Goal: Communication & Community: Connect with others

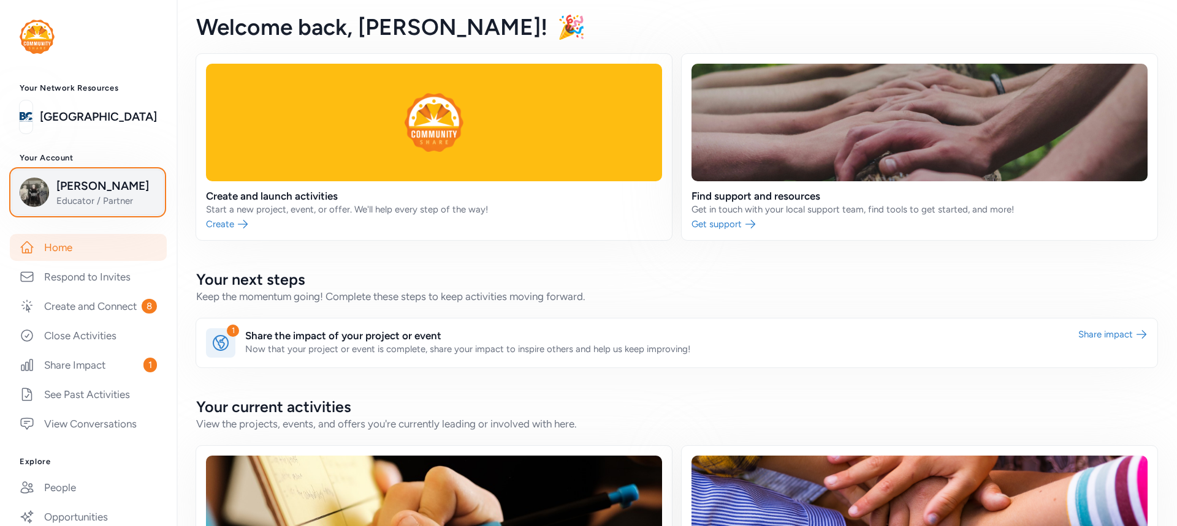
click at [66, 188] on span "[PERSON_NAME]" at bounding box center [105, 186] width 99 height 17
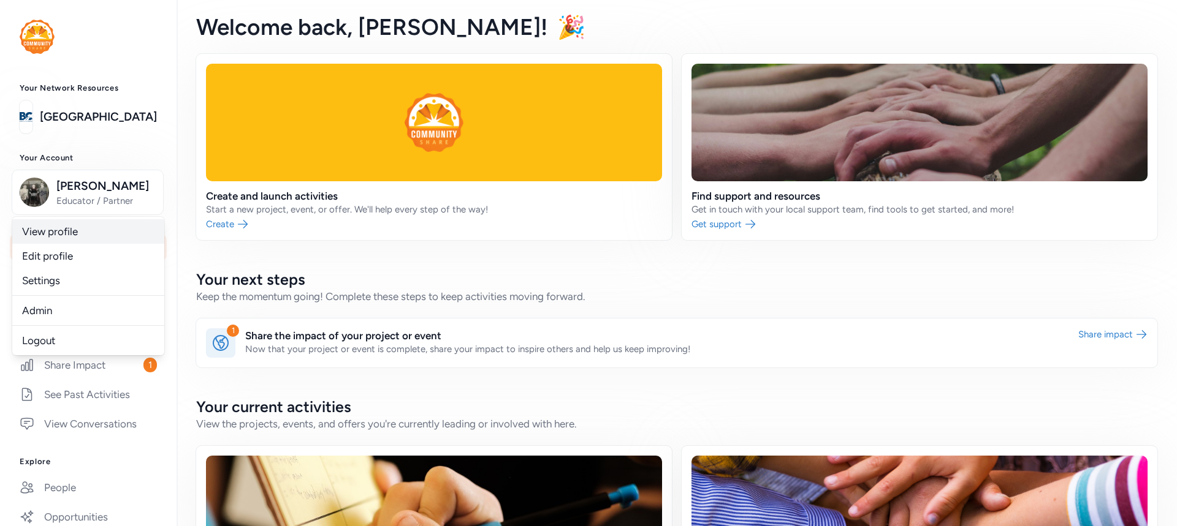
click at [52, 229] on link "View profile" at bounding box center [88, 231] width 152 height 25
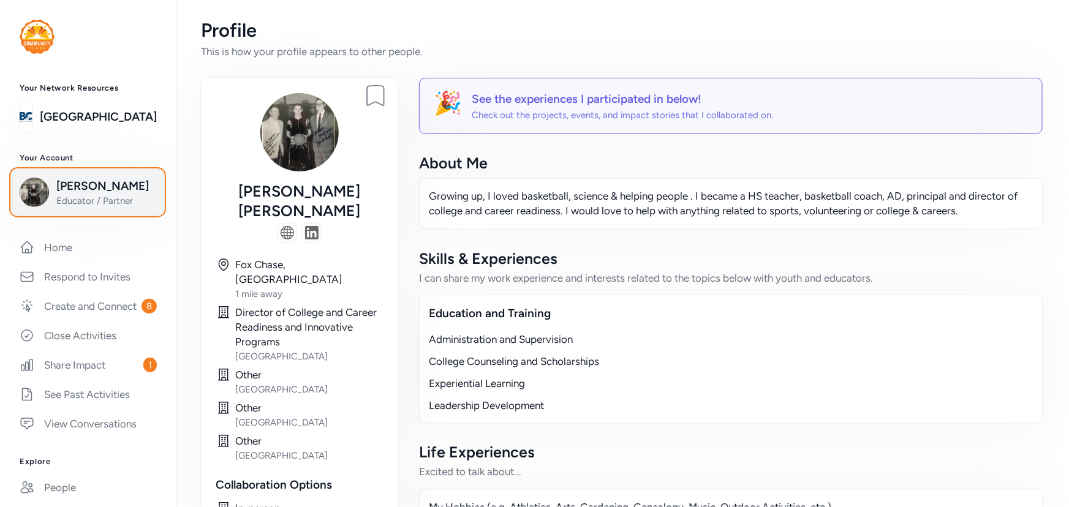
click at [81, 200] on span "Educator / Partner" at bounding box center [105, 201] width 99 height 12
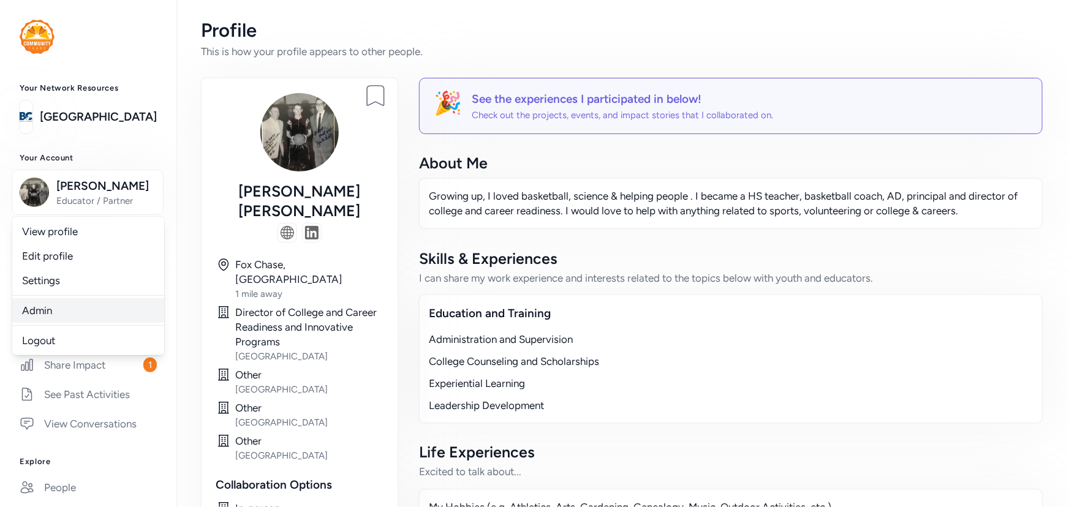
click at [36, 306] on link "Admin" at bounding box center [88, 310] width 152 height 25
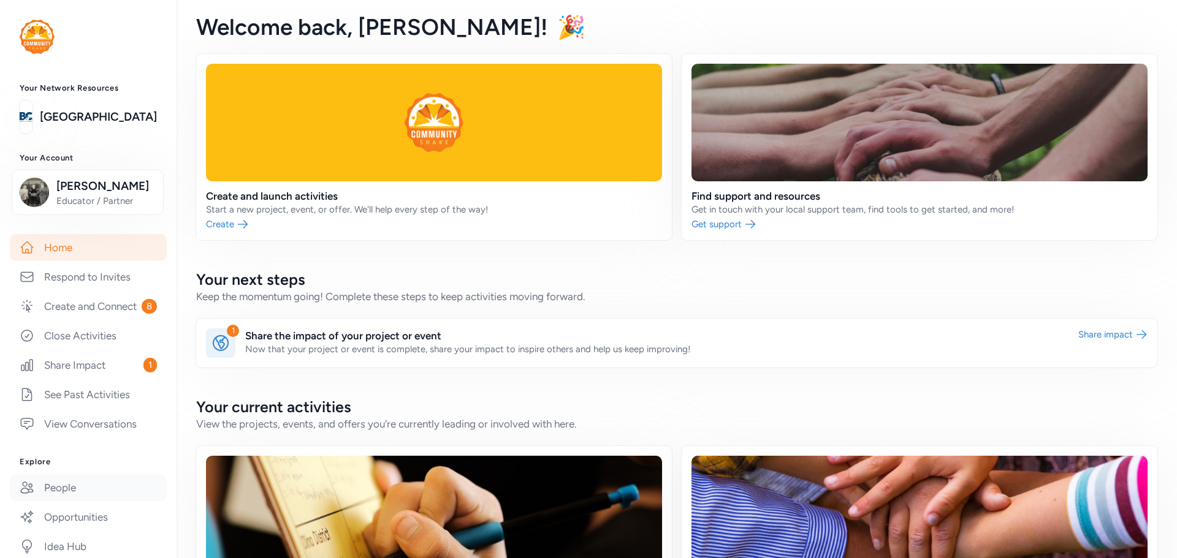
click at [63, 501] on link "People" at bounding box center [88, 487] width 157 height 27
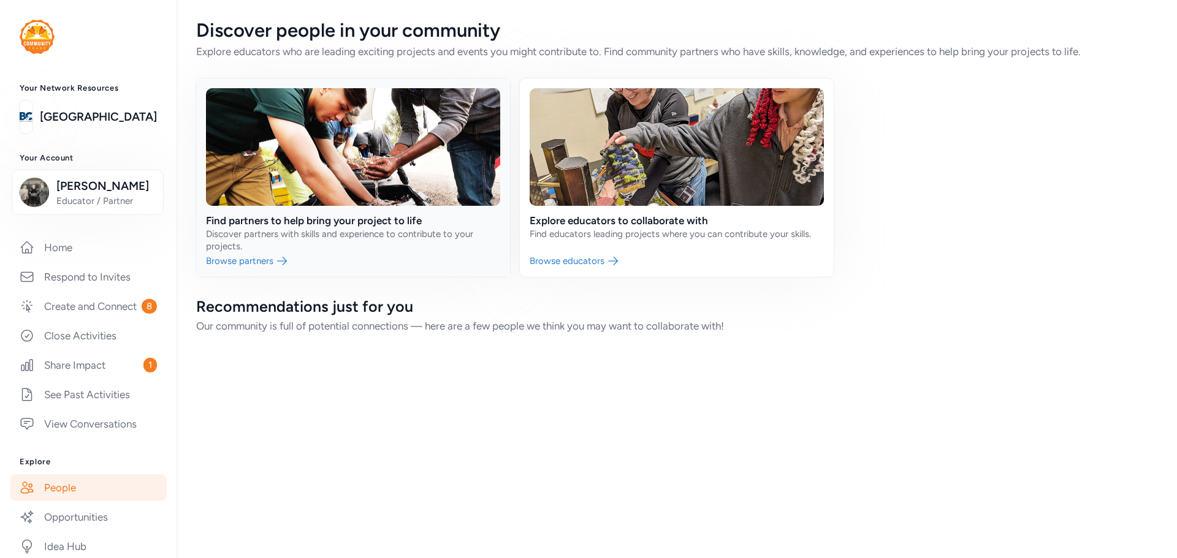
click at [291, 189] on link at bounding box center [353, 177] width 314 height 199
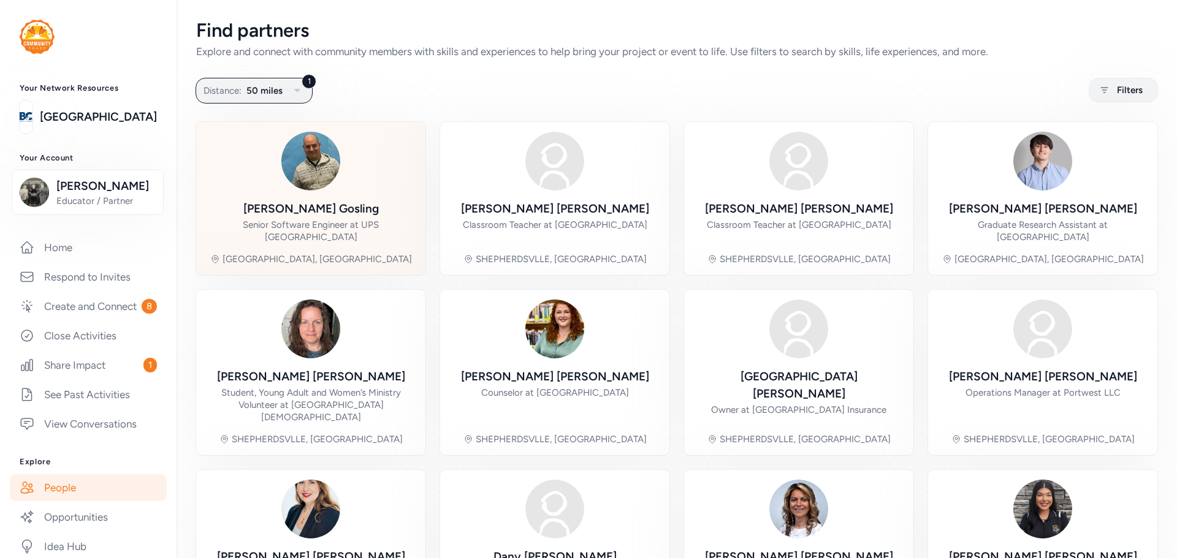
click at [318, 173] on img at bounding box center [310, 161] width 59 height 59
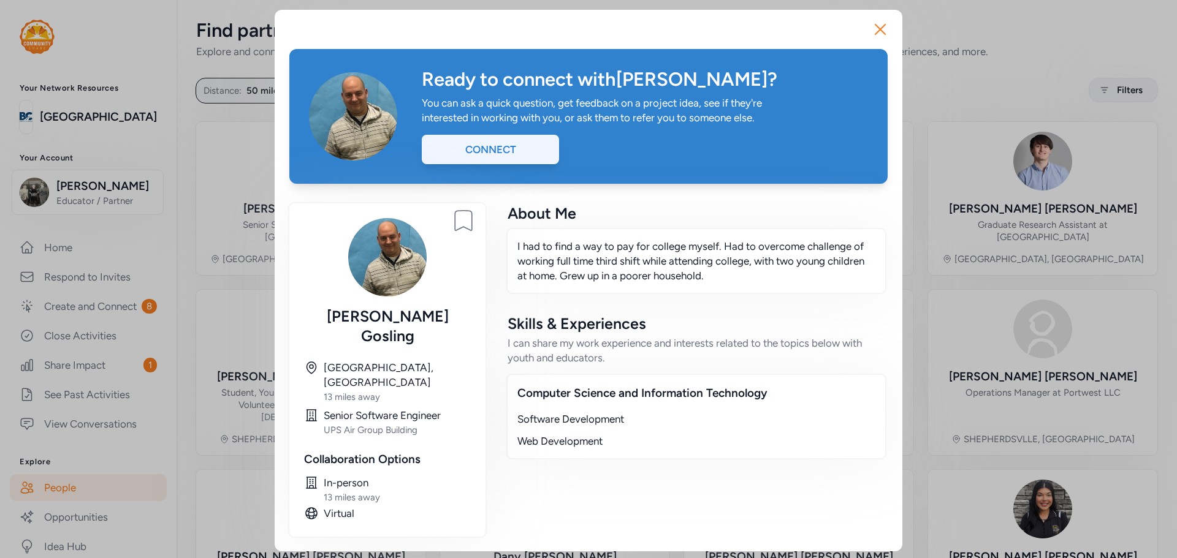
click at [515, 151] on div "Connect" at bounding box center [490, 149] width 137 height 29
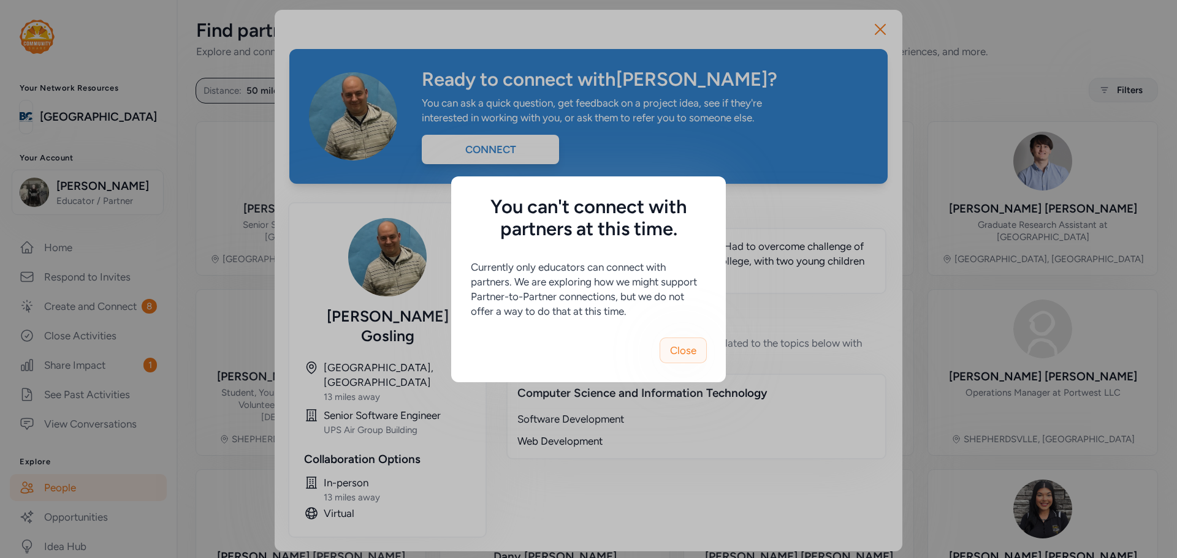
click at [688, 354] on span "Close" at bounding box center [683, 350] width 26 height 15
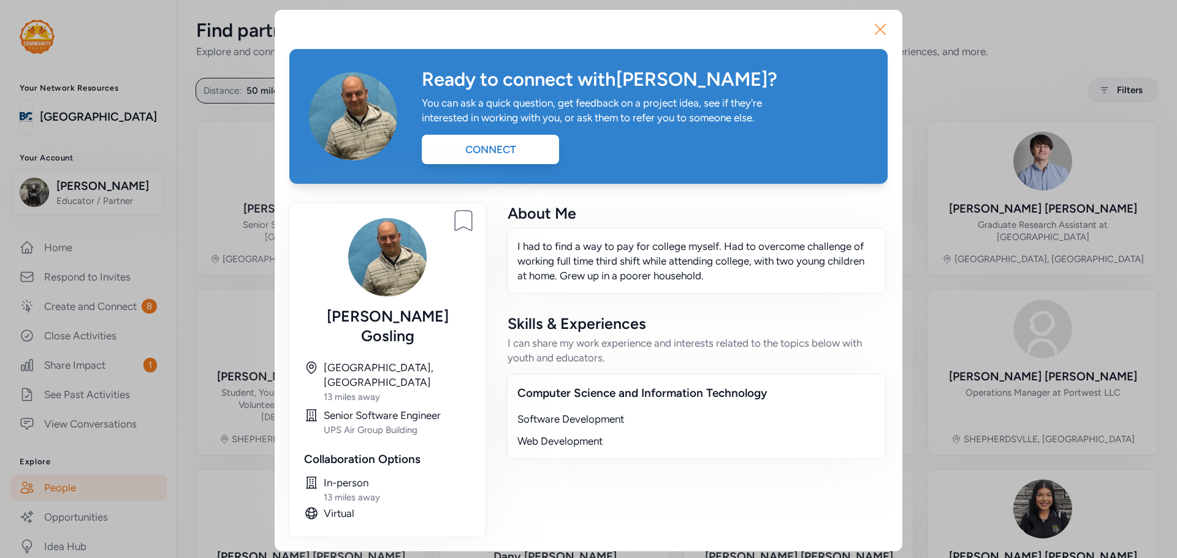
click at [876, 34] on icon "button" at bounding box center [880, 30] width 10 height 10
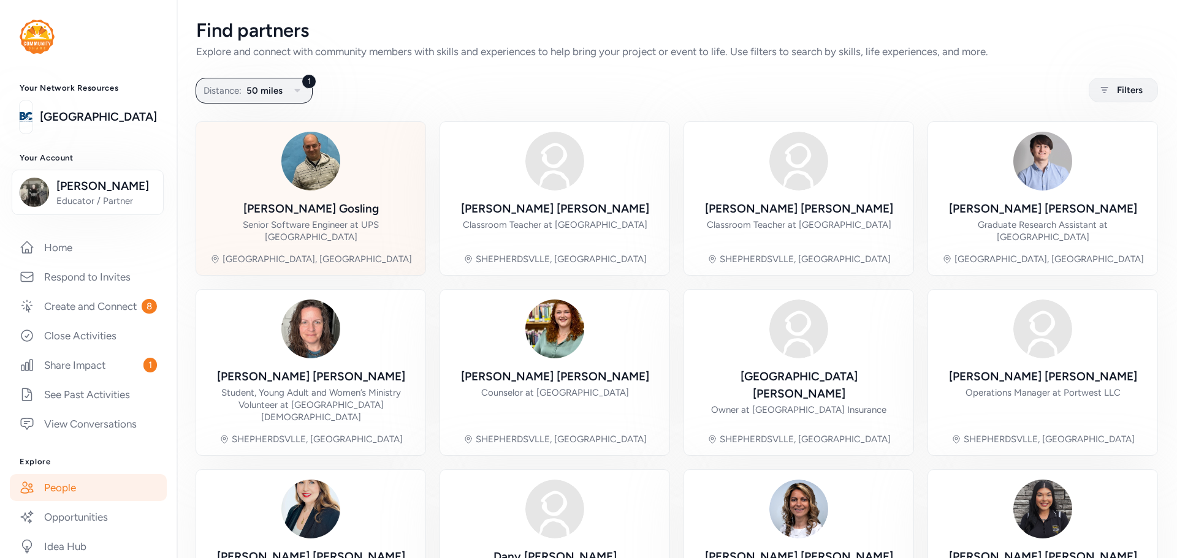
click at [313, 151] on img at bounding box center [310, 161] width 59 height 59
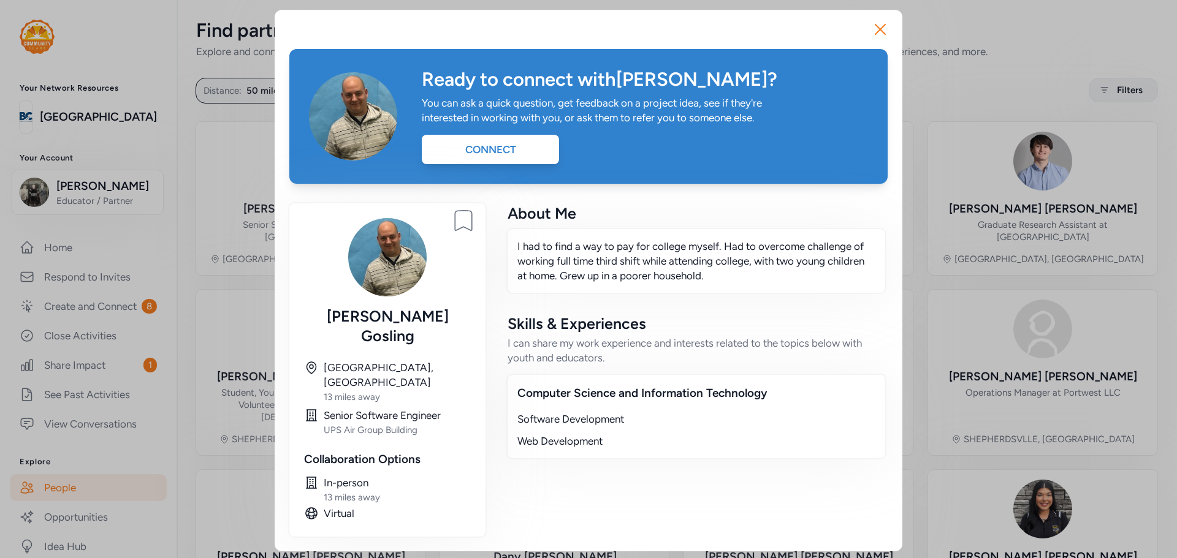
click at [357, 135] on img at bounding box center [353, 116] width 88 height 88
click at [881, 32] on icon "button" at bounding box center [880, 30] width 20 height 20
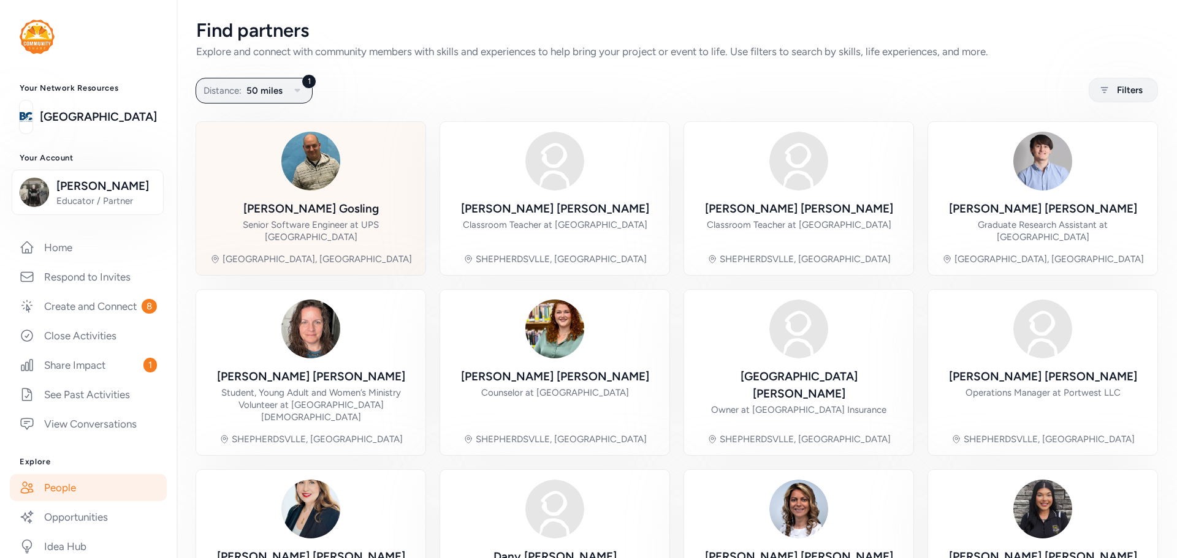
click at [318, 198] on div "[PERSON_NAME] Senior Software Engineer at UPS [GEOGRAPHIC_DATA] [GEOGRAPHIC_DAT…" at bounding box center [311, 199] width 210 height 134
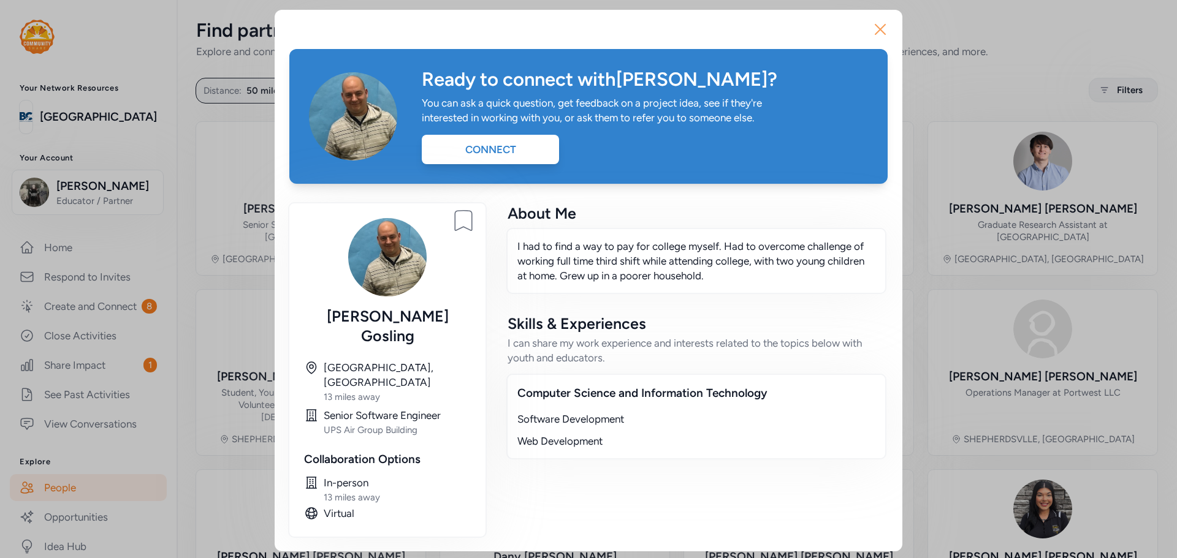
click at [879, 26] on icon "button" at bounding box center [880, 30] width 20 height 20
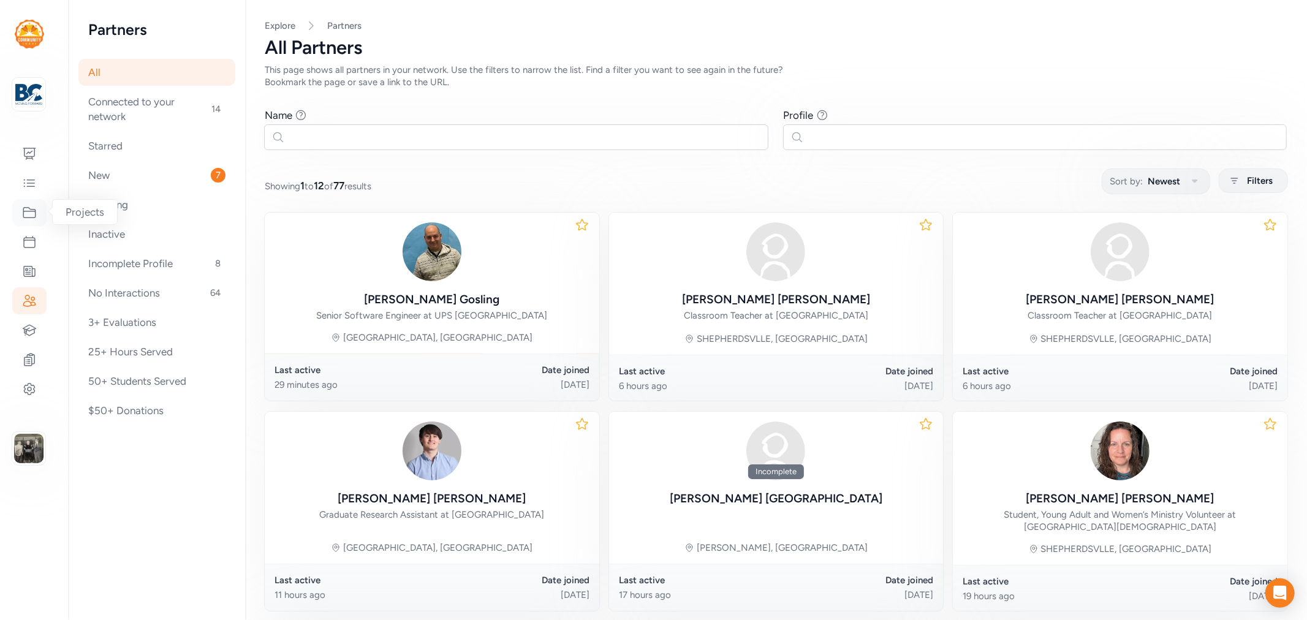
click at [31, 217] on icon at bounding box center [29, 213] width 12 height 10
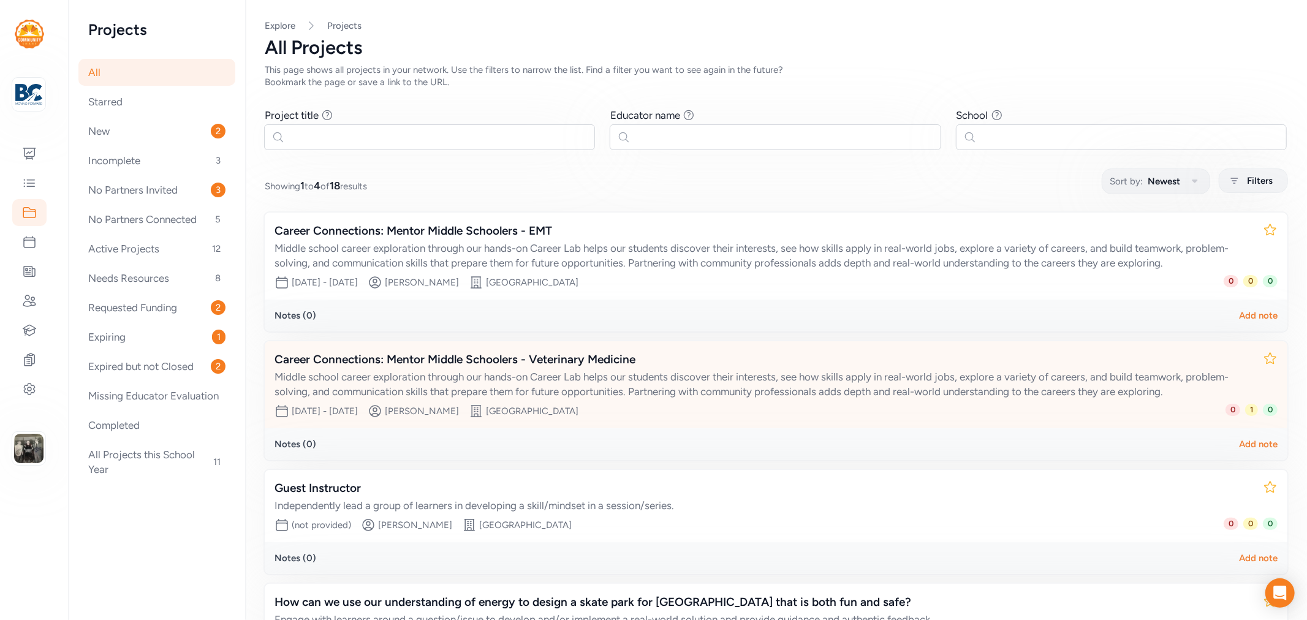
scroll to position [126, 0]
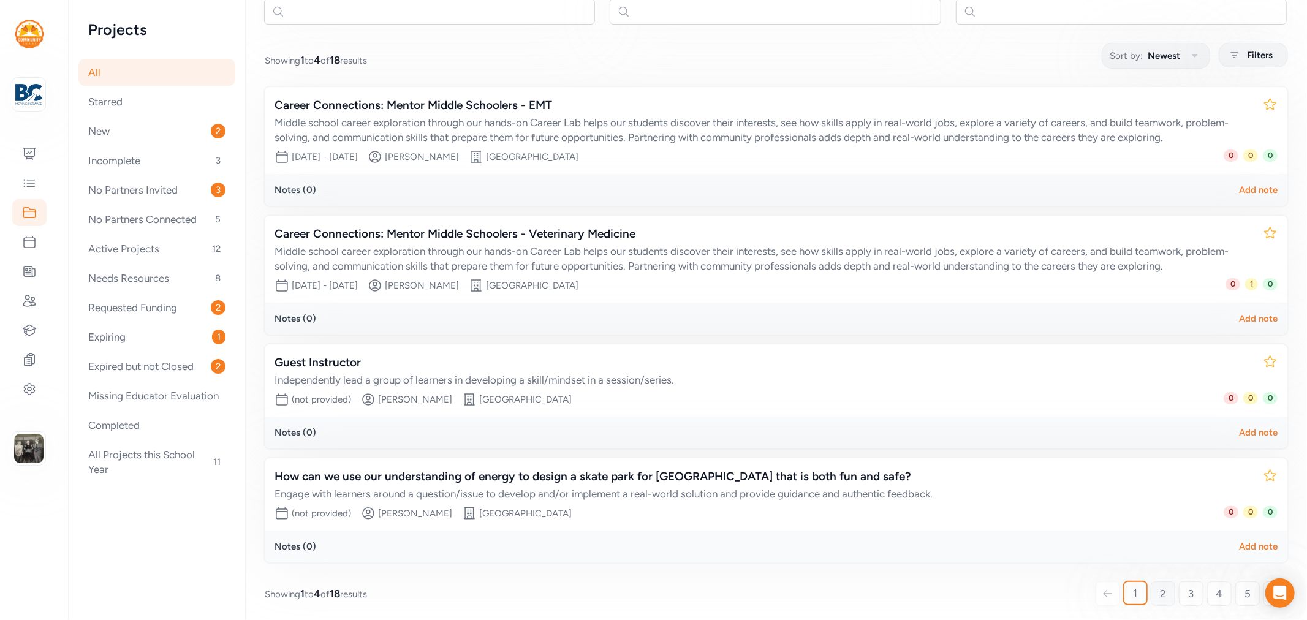
click at [1160, 591] on span "2" at bounding box center [1163, 594] width 6 height 15
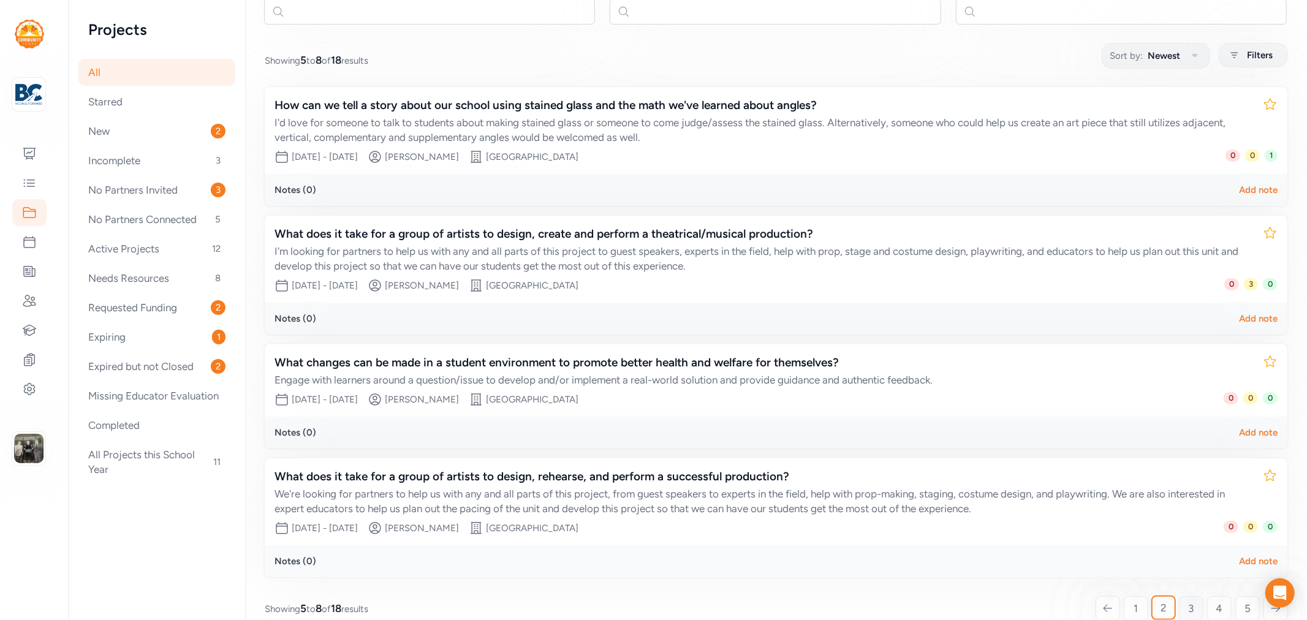
click at [1179, 603] on link "3" at bounding box center [1191, 608] width 25 height 25
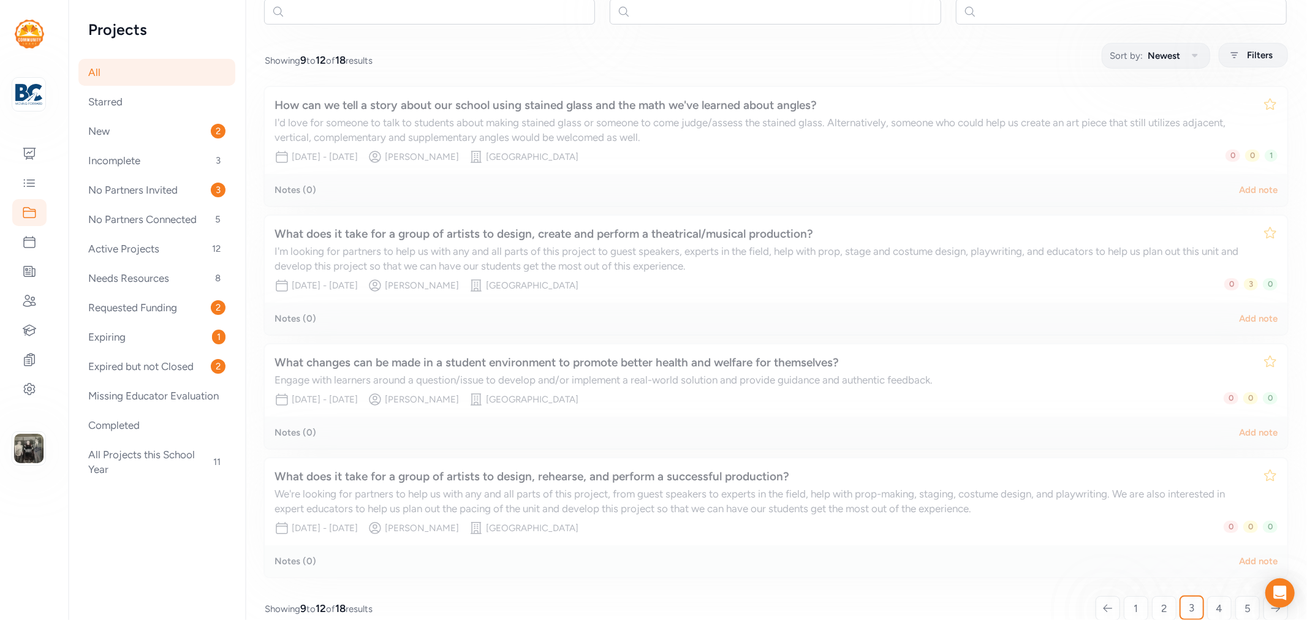
scroll to position [141, 0]
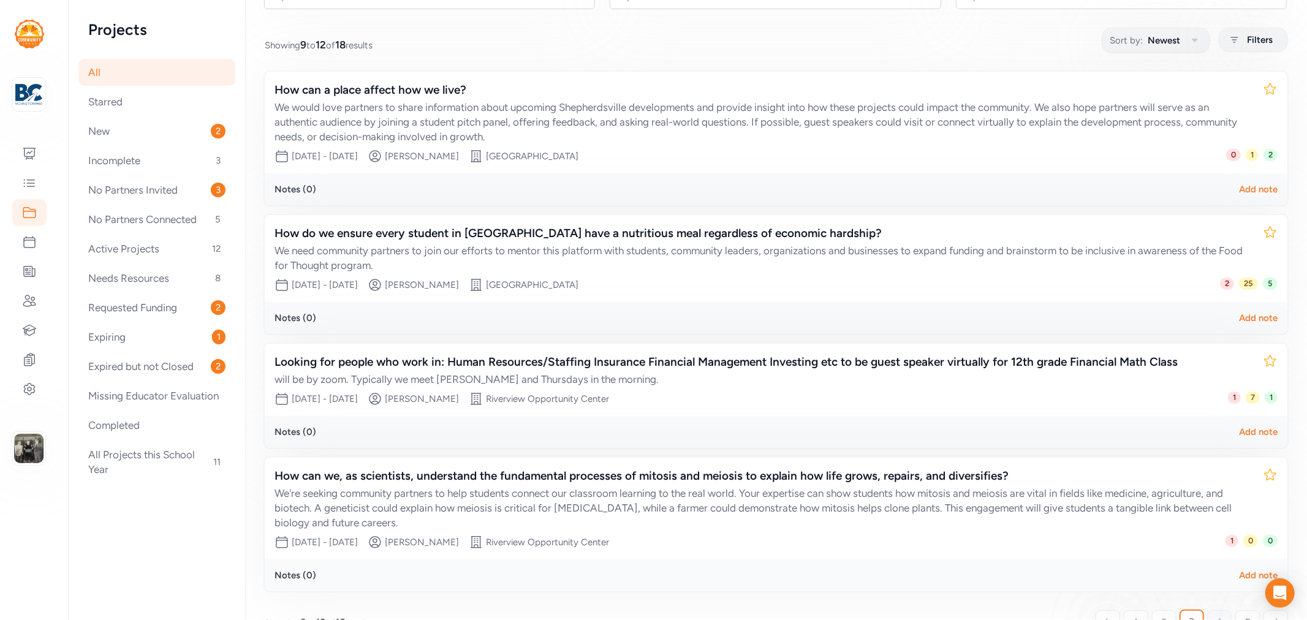
click at [1217, 615] on span "4" at bounding box center [1220, 622] width 7 height 15
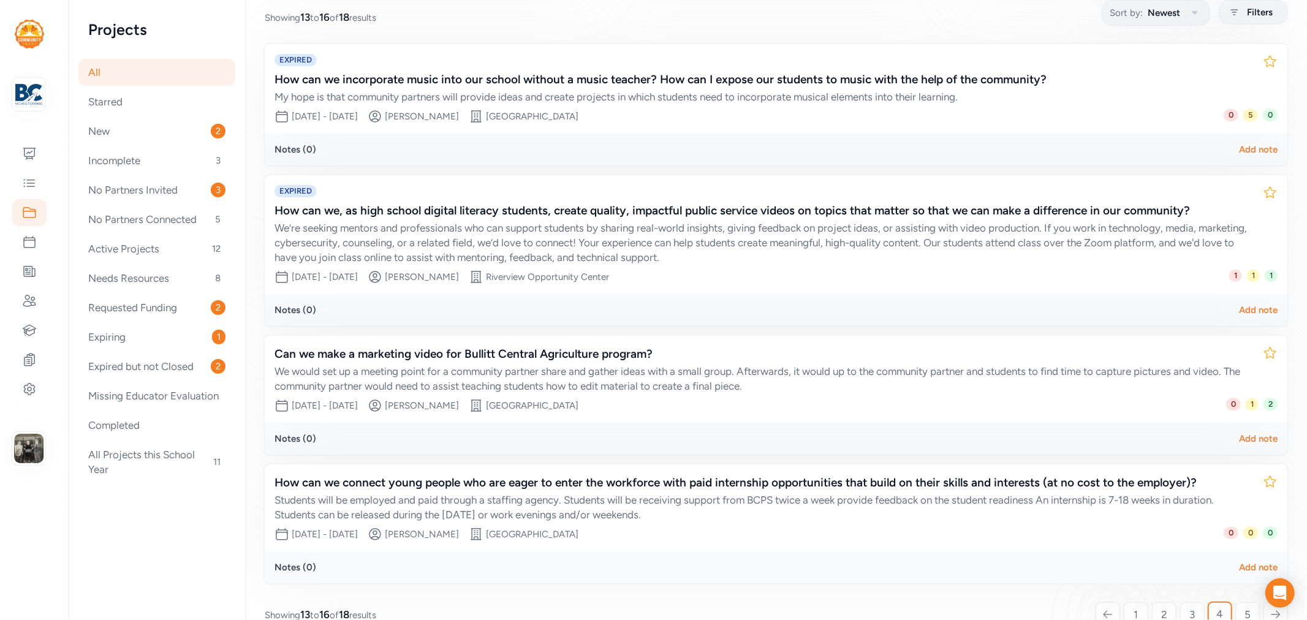
scroll to position [190, 0]
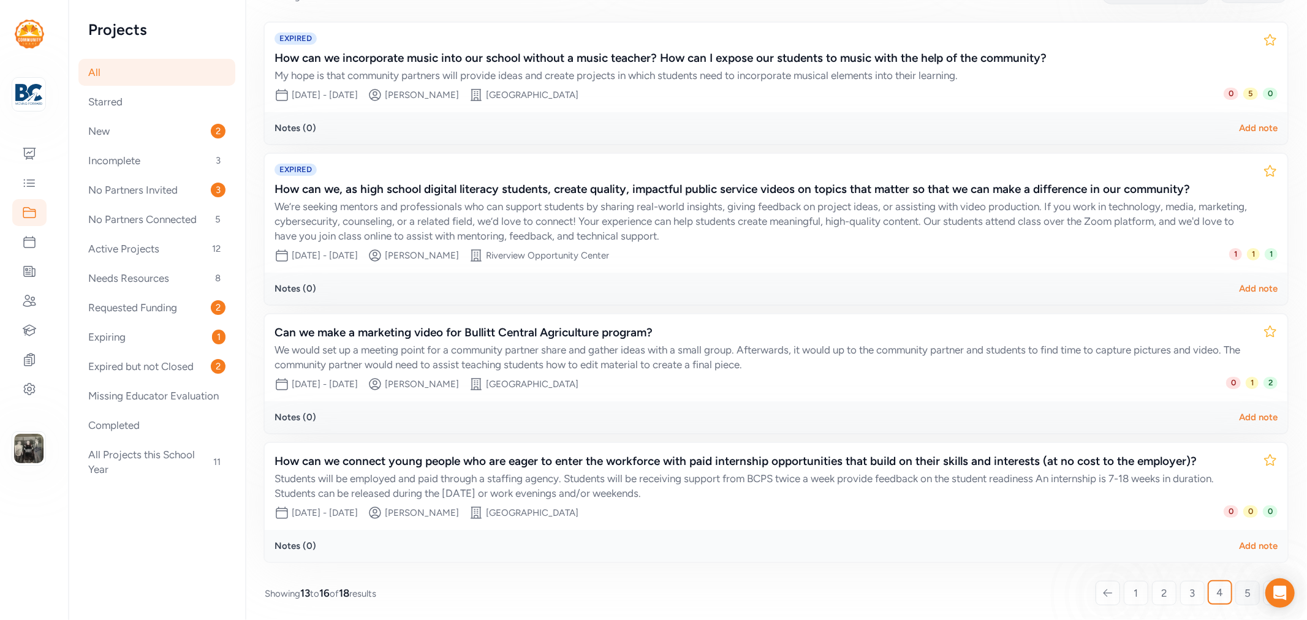
click at [1236, 582] on link "5" at bounding box center [1248, 593] width 25 height 25
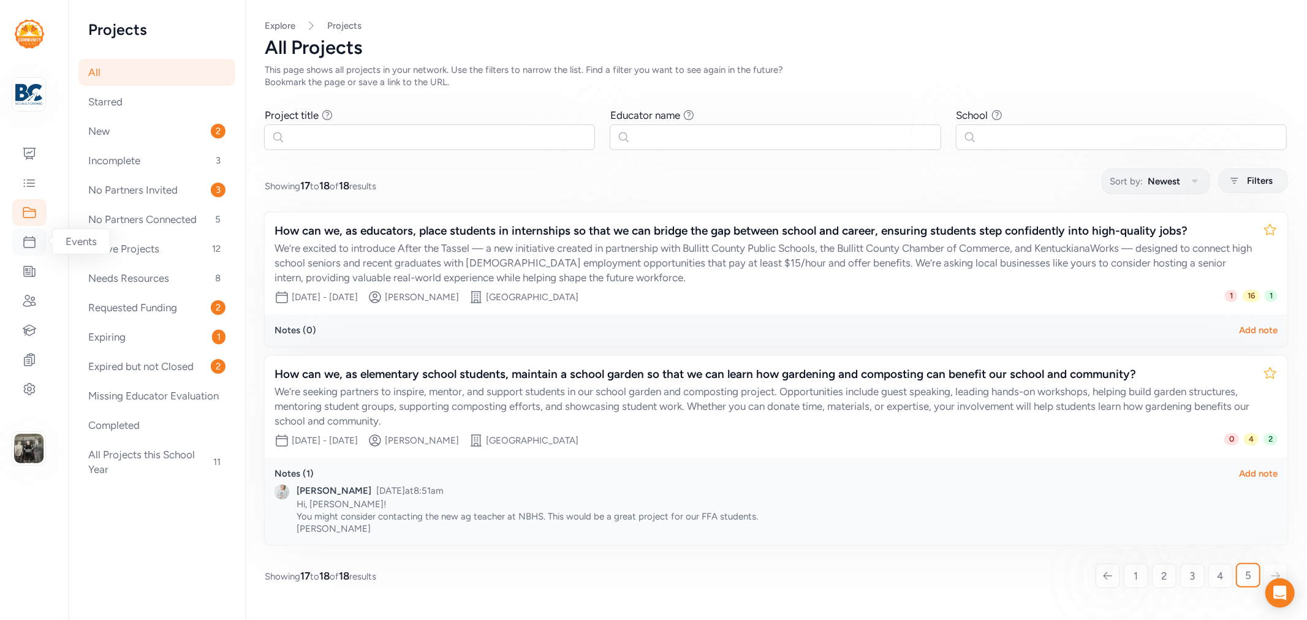
click at [29, 236] on icon at bounding box center [29, 242] width 15 height 15
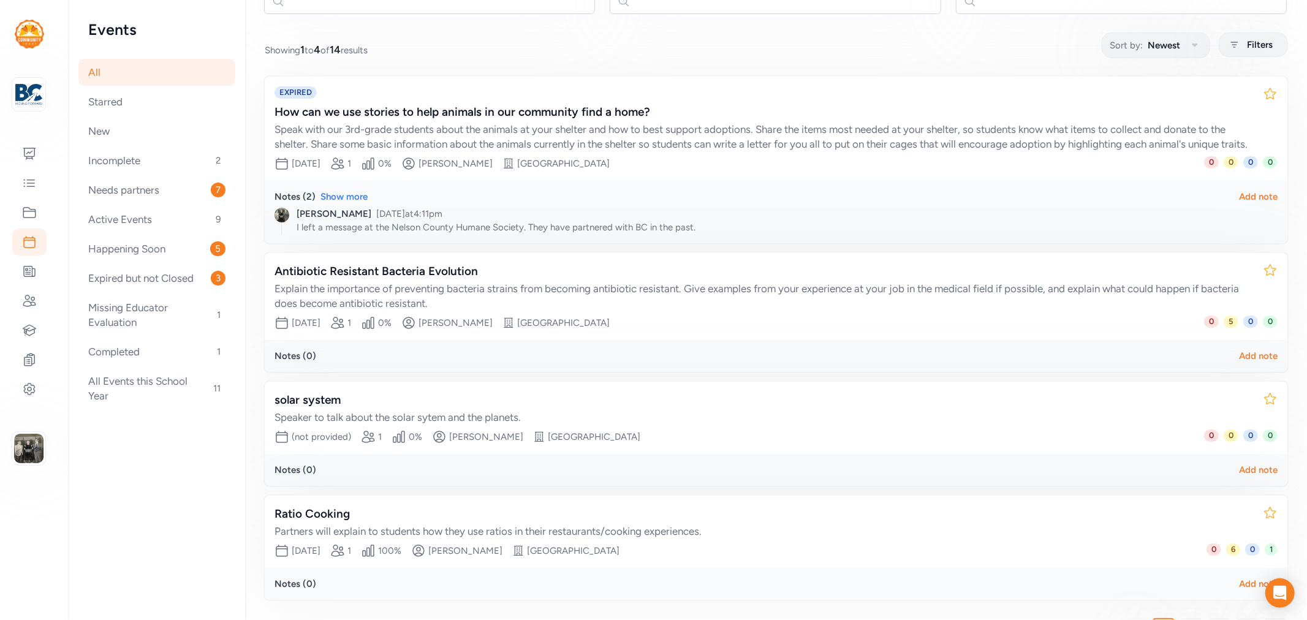
scroll to position [188, 0]
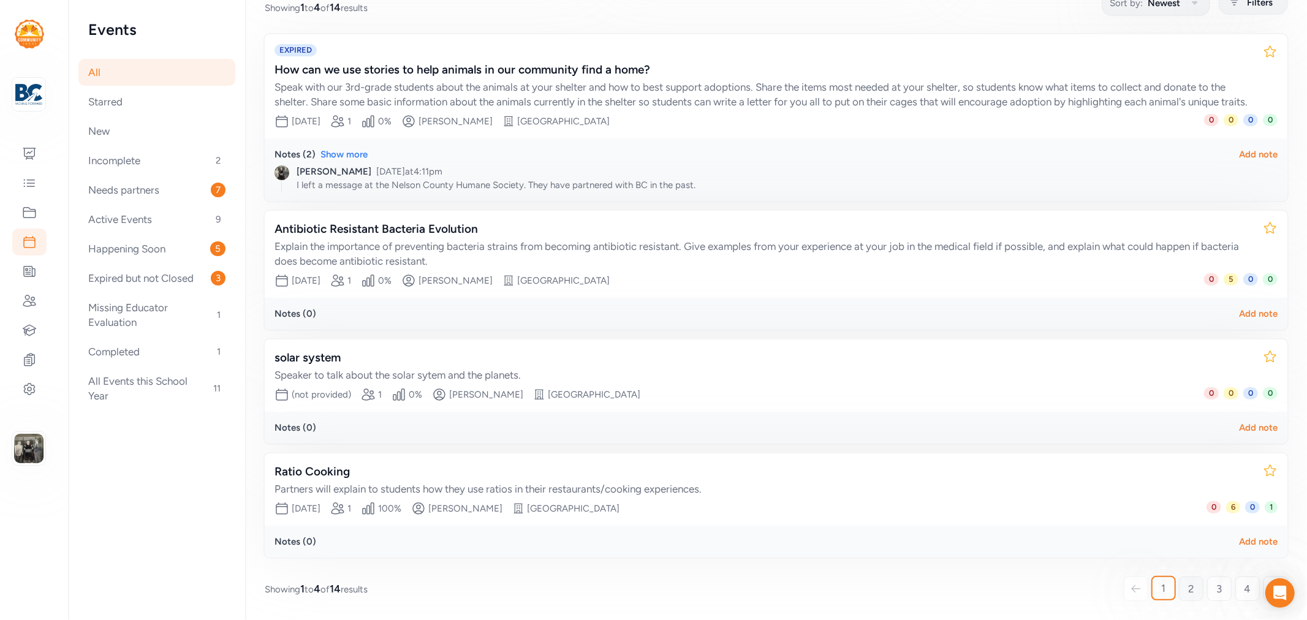
click at [1188, 585] on span "2" at bounding box center [1191, 589] width 6 height 15
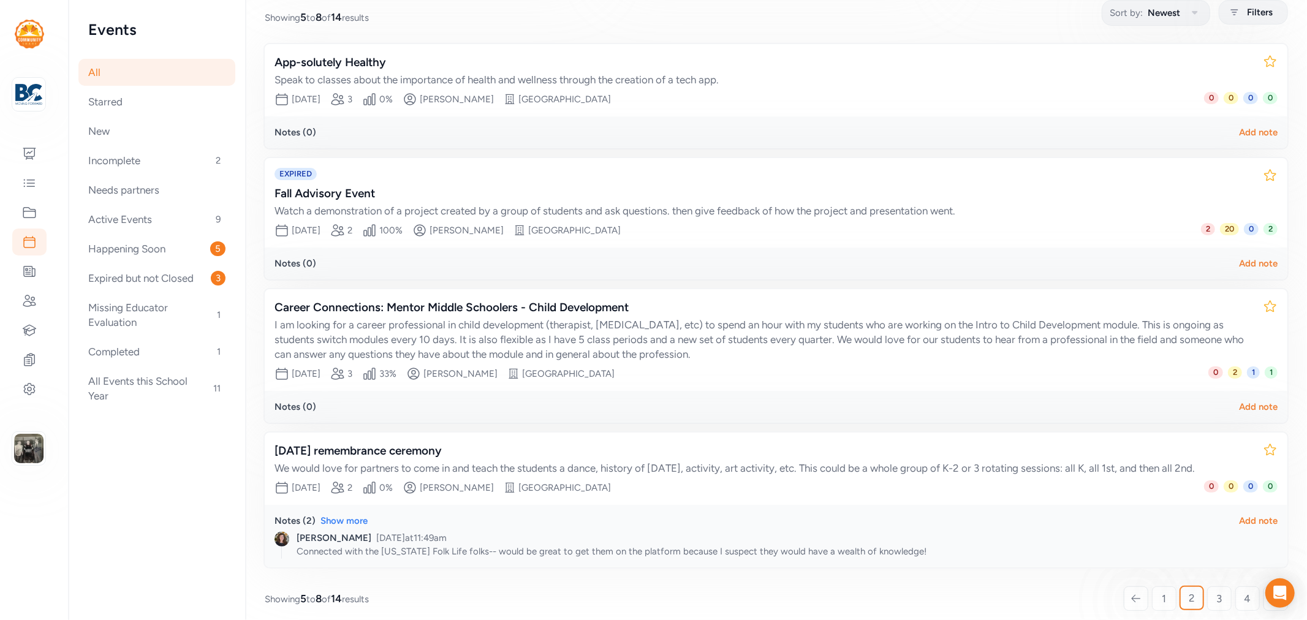
scroll to position [188, 0]
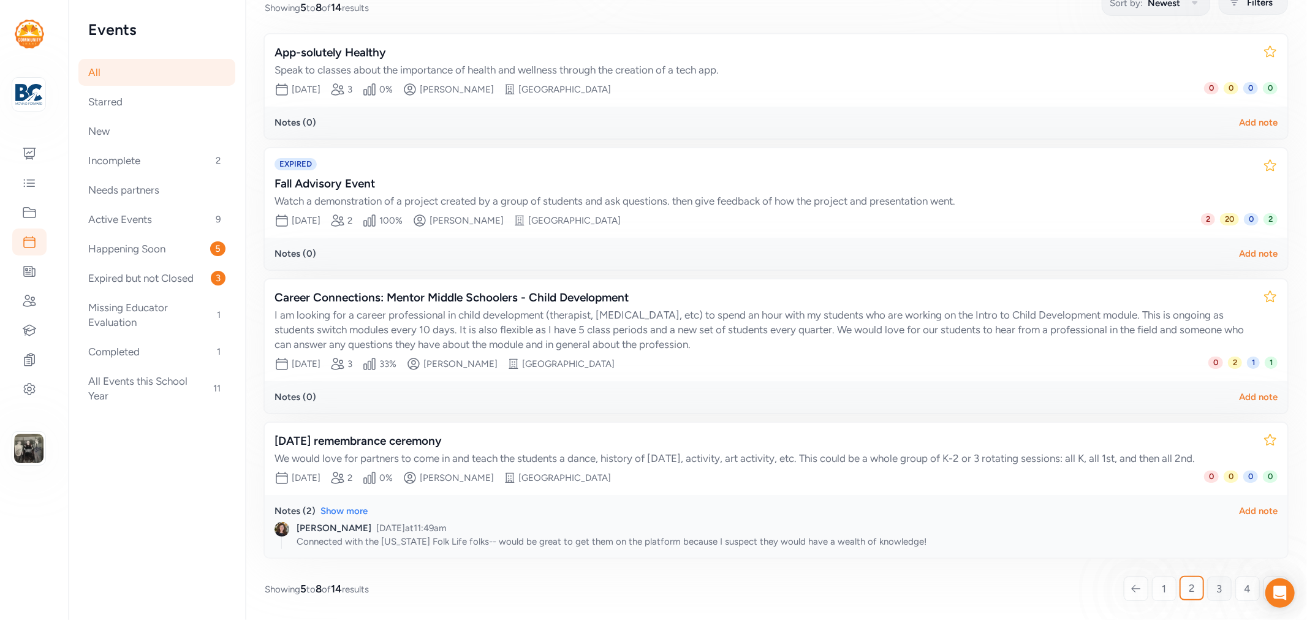
click at [1207, 583] on link "3" at bounding box center [1219, 589] width 25 height 25
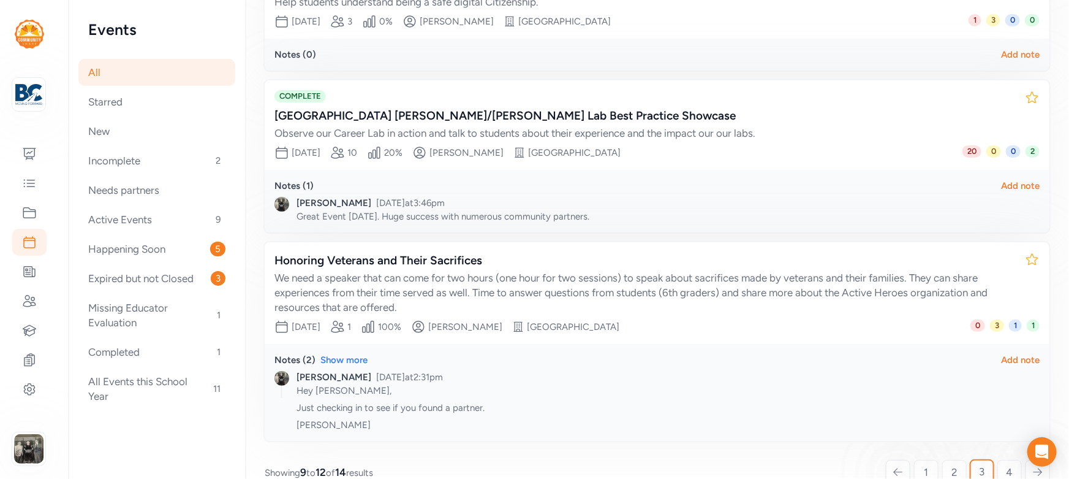
scroll to position [413, 0]
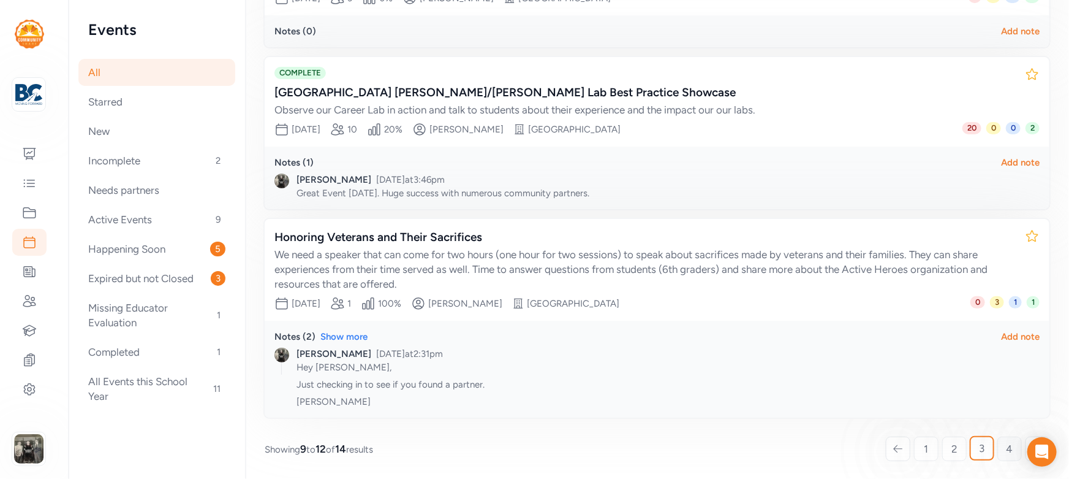
click at [1007, 450] on span "4" at bounding box center [1010, 448] width 7 height 15
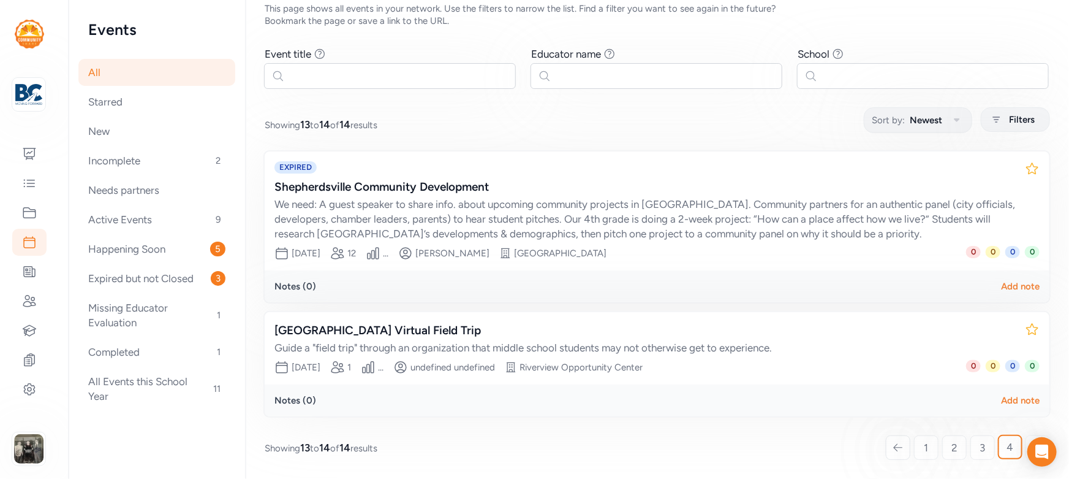
scroll to position [61, 0]
click at [25, 213] on icon at bounding box center [29, 212] width 15 height 15
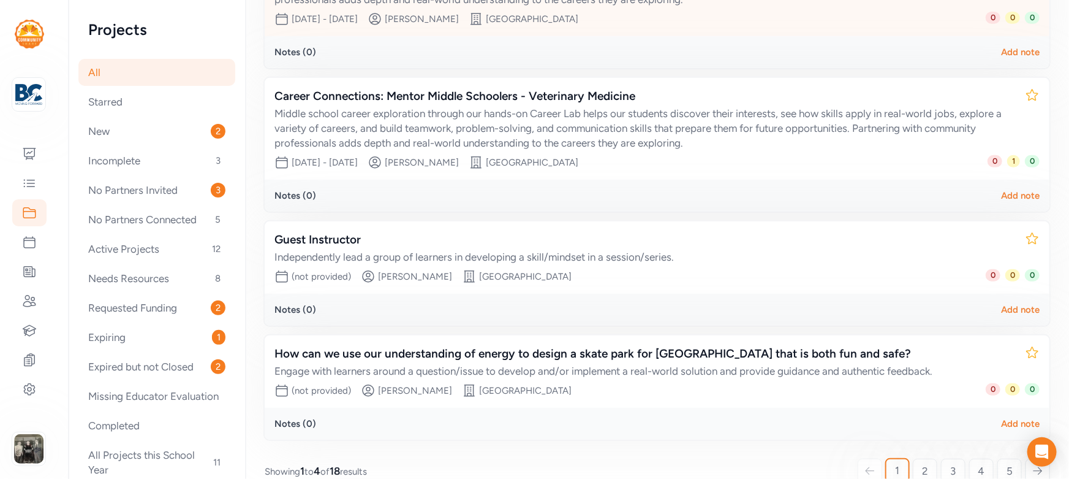
scroll to position [300, 0]
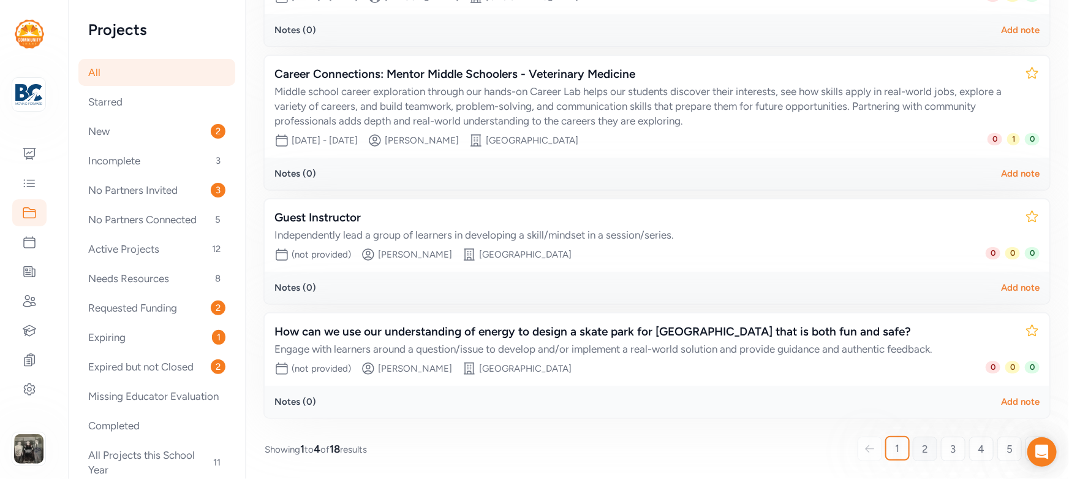
click at [922, 447] on span "2" at bounding box center [925, 448] width 6 height 15
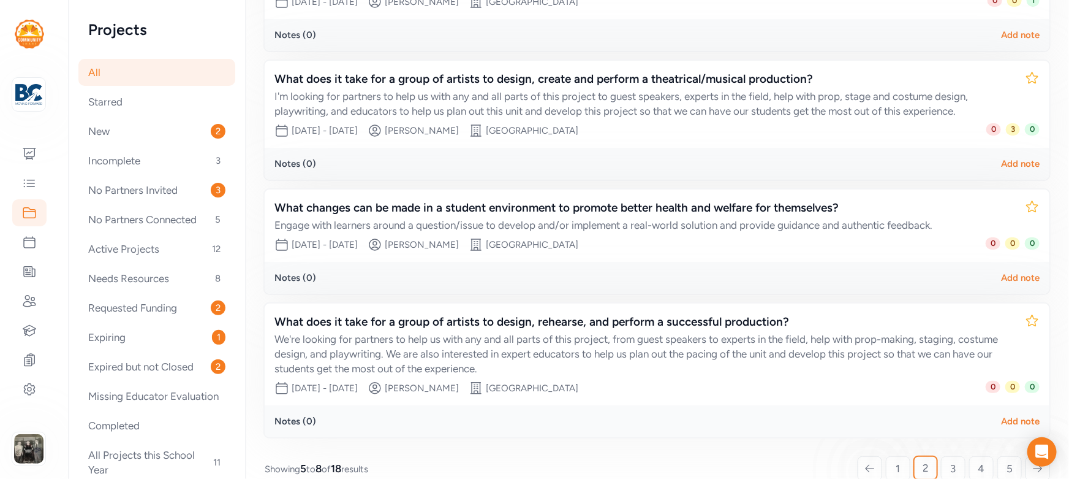
scroll to position [300, 0]
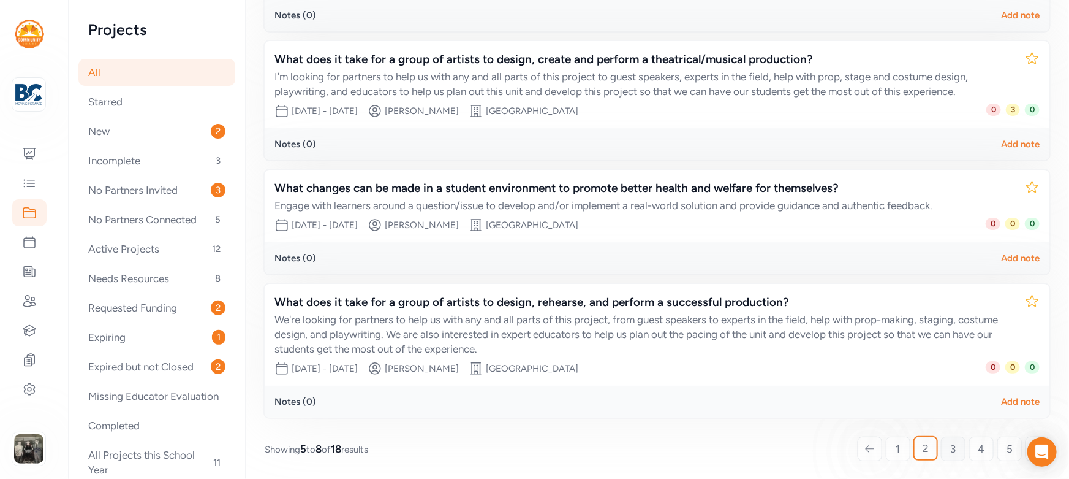
click at [951, 448] on link "3" at bounding box center [953, 448] width 25 height 25
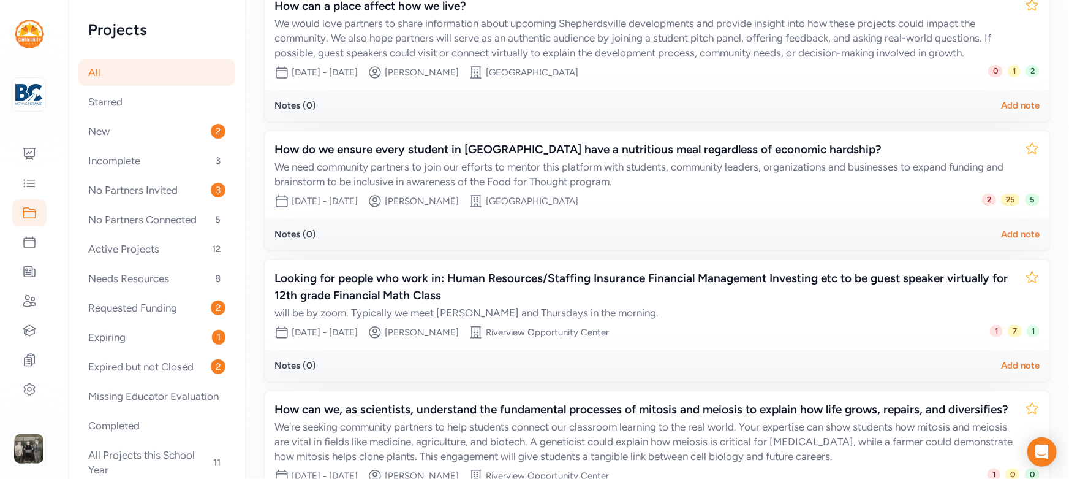
scroll to position [332, 0]
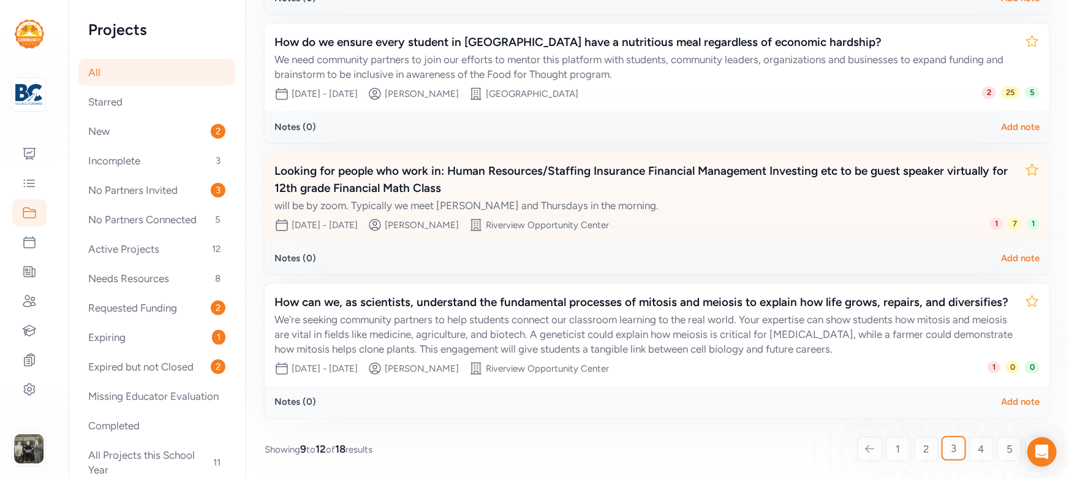
click at [970, 447] on link "4" at bounding box center [982, 448] width 25 height 25
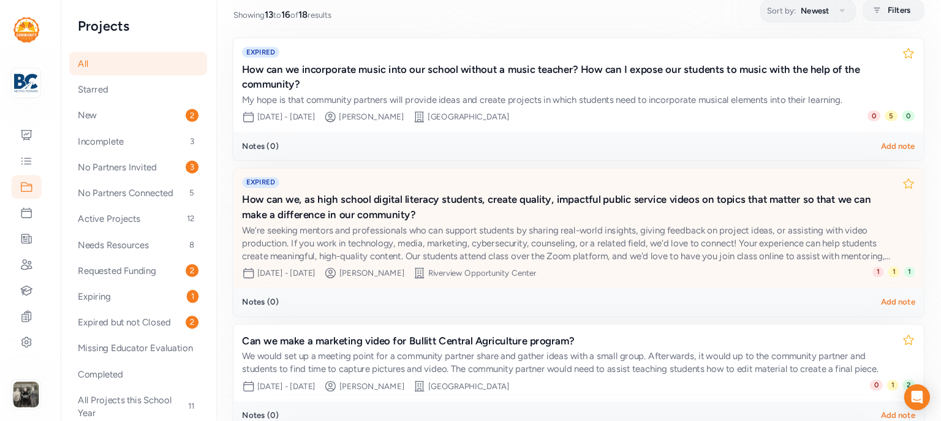
scroll to position [225, 0]
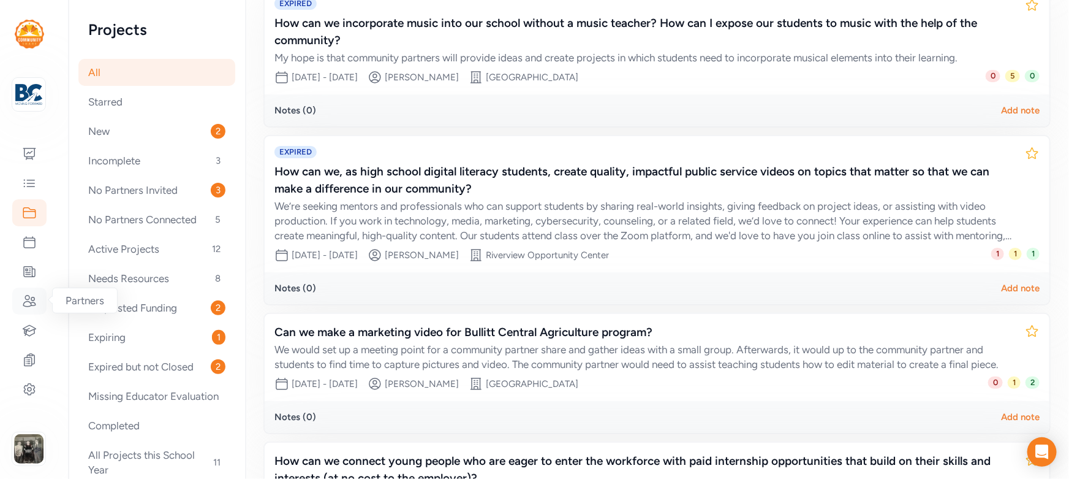
click at [28, 297] on icon at bounding box center [29, 301] width 15 height 15
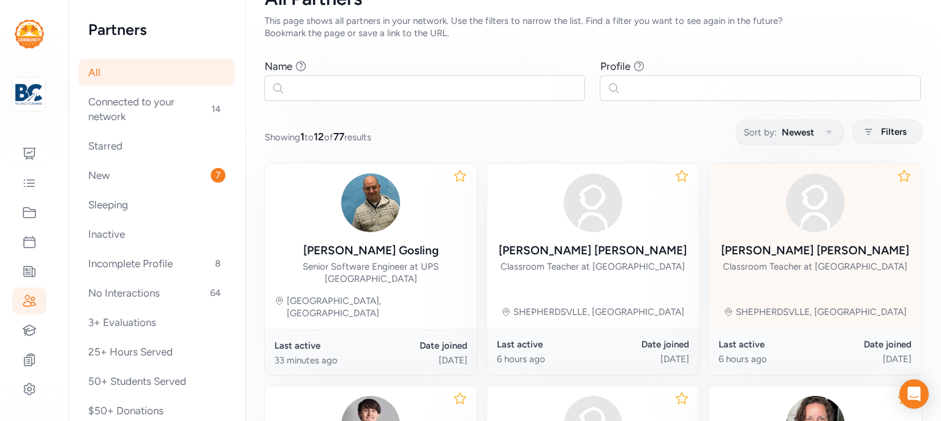
scroll to position [147, 0]
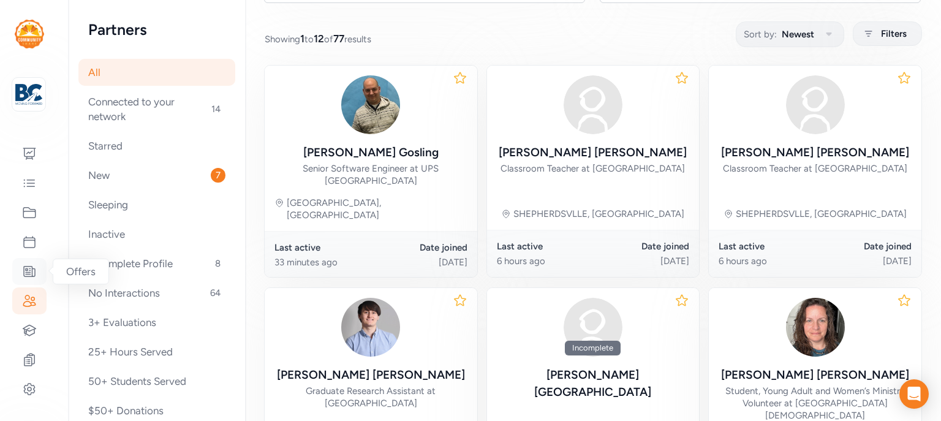
click at [35, 267] on icon at bounding box center [29, 271] width 15 height 15
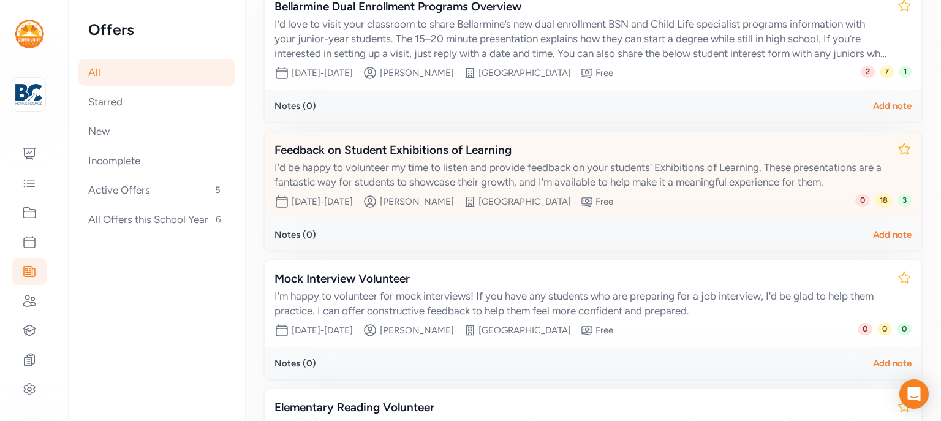
scroll to position [126, 0]
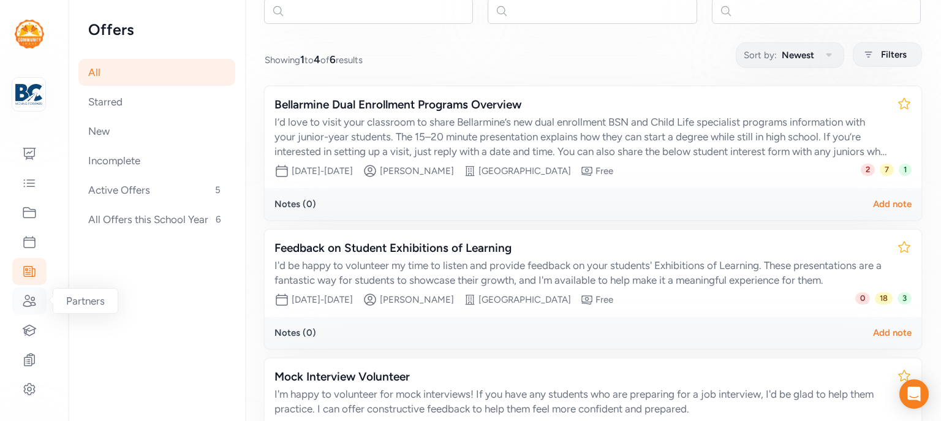
click at [30, 296] on icon at bounding box center [29, 301] width 15 height 15
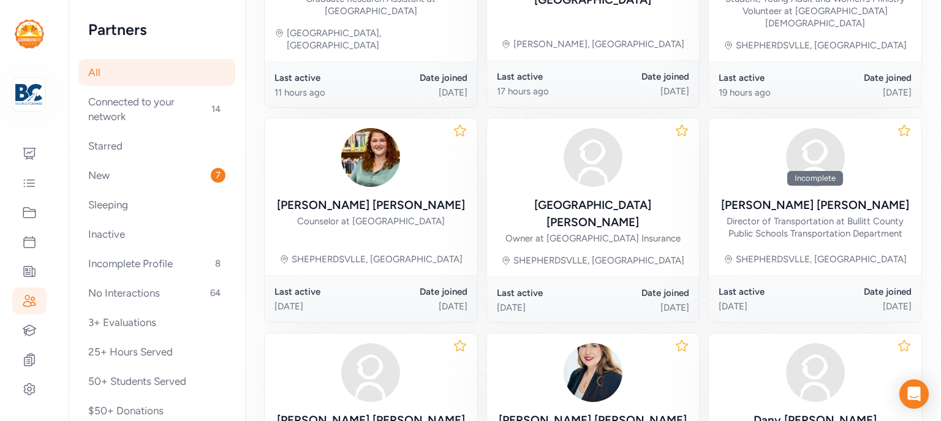
scroll to position [441, 0]
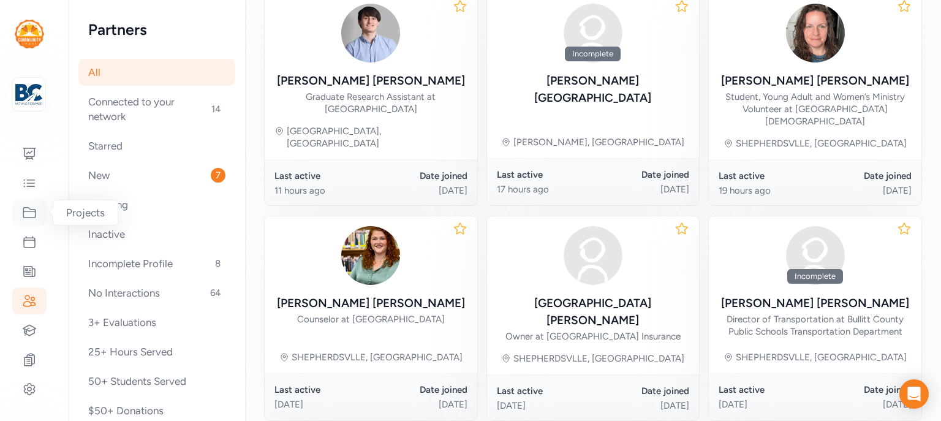
click at [32, 208] on icon at bounding box center [29, 212] width 15 height 15
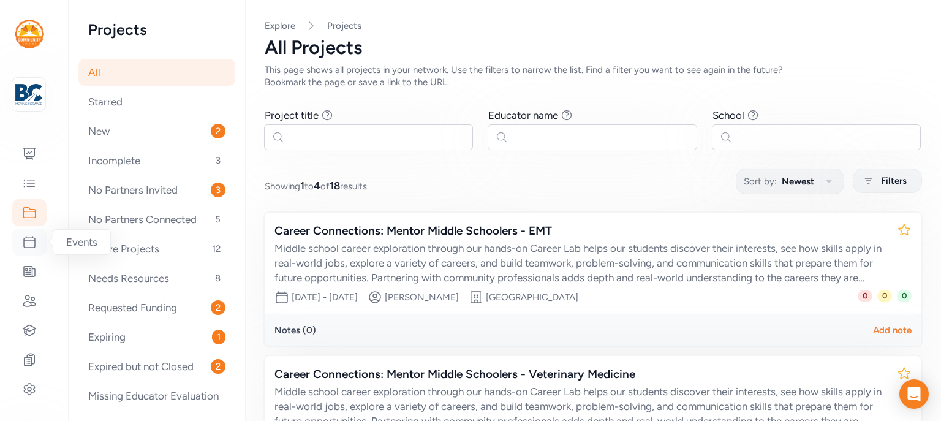
click at [29, 241] on icon at bounding box center [29, 242] width 15 height 15
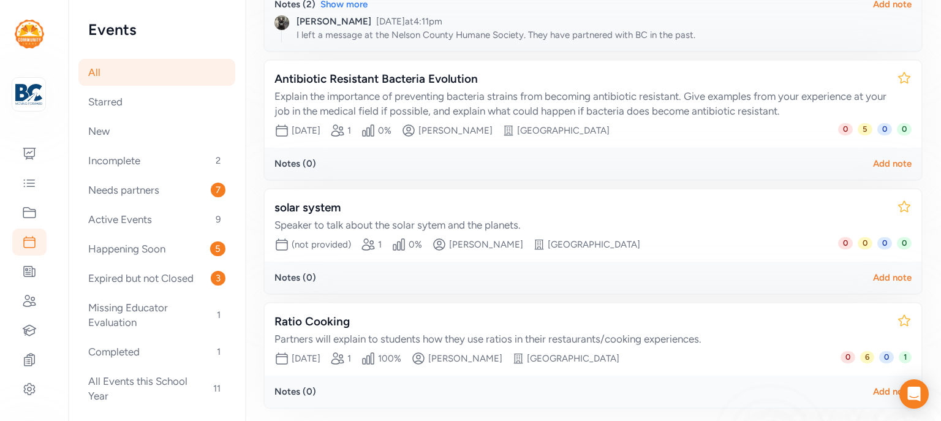
scroll to position [390, 0]
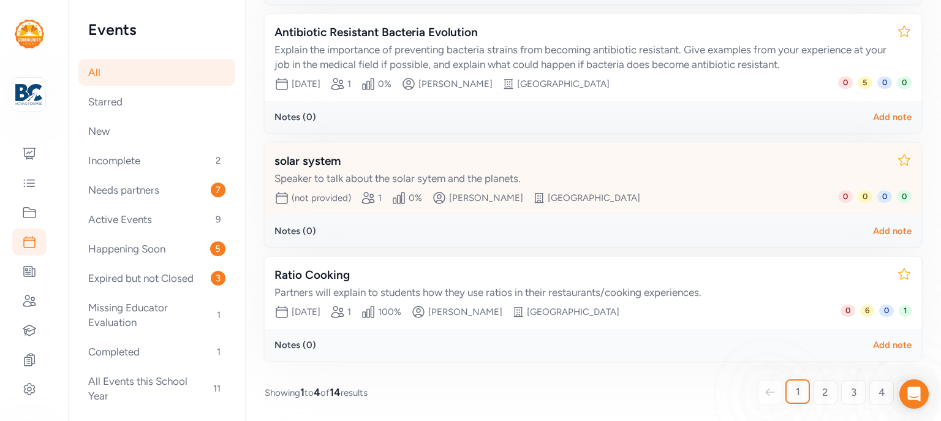
click at [824, 393] on link "2" at bounding box center [825, 392] width 25 height 25
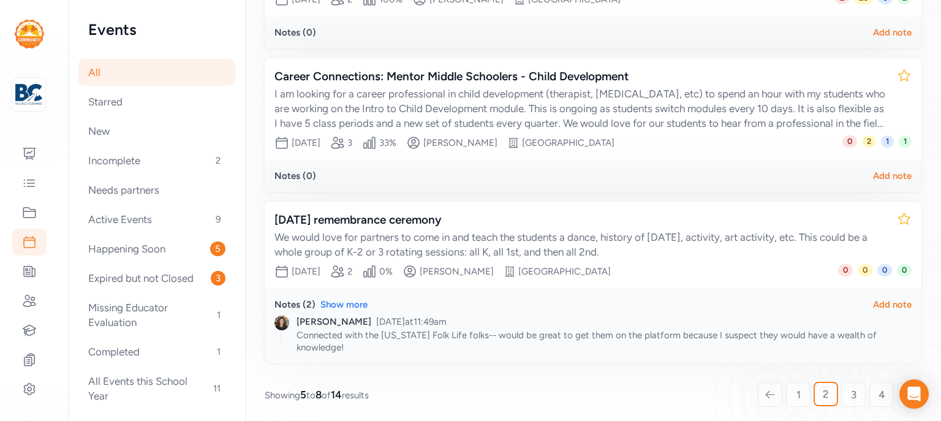
scroll to position [417, 0]
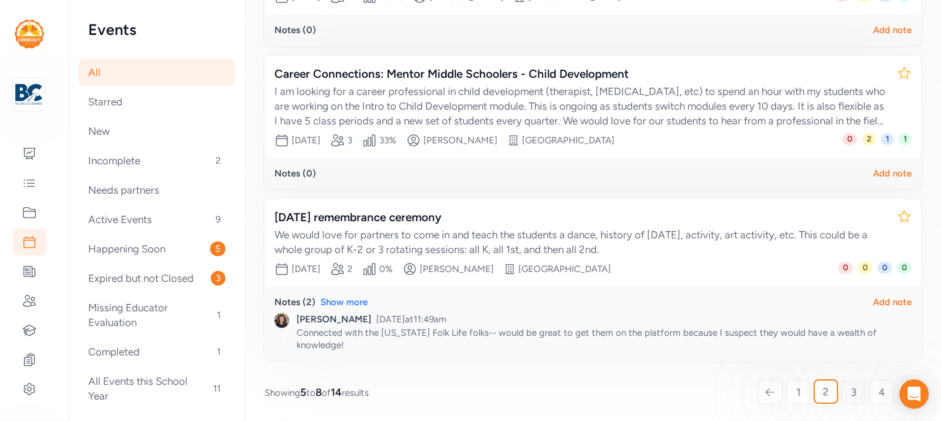
click at [841, 390] on link "3" at bounding box center [853, 392] width 25 height 25
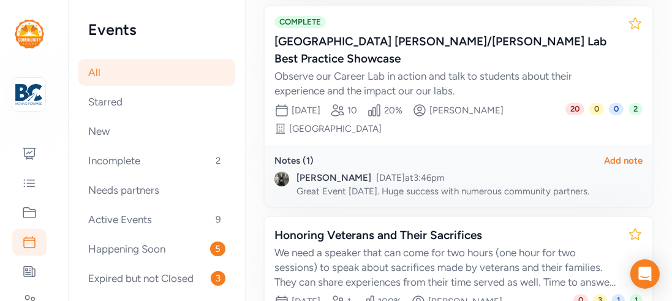
scroll to position [603, 0]
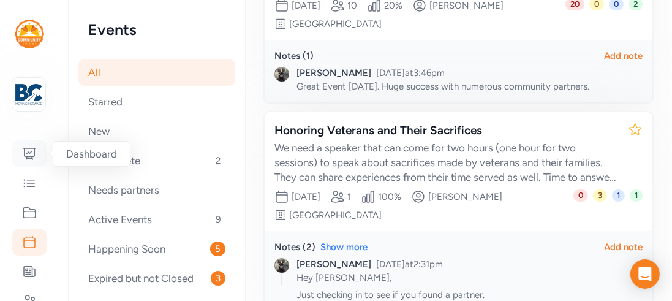
click at [28, 146] on icon at bounding box center [29, 153] width 15 height 15
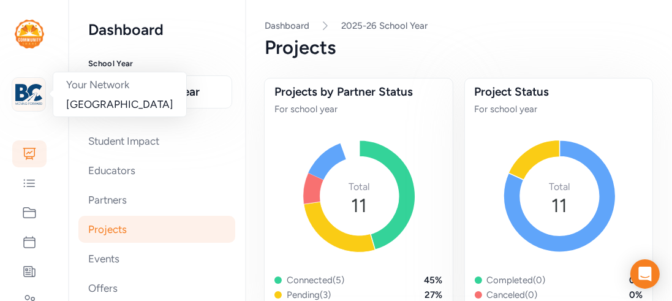
click at [32, 104] on img at bounding box center [28, 94] width 27 height 27
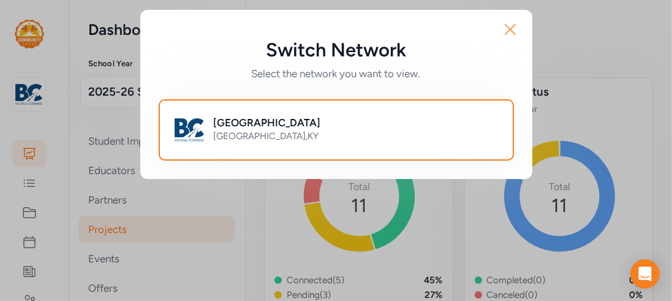
click at [509, 31] on icon "button" at bounding box center [511, 30] width 10 height 10
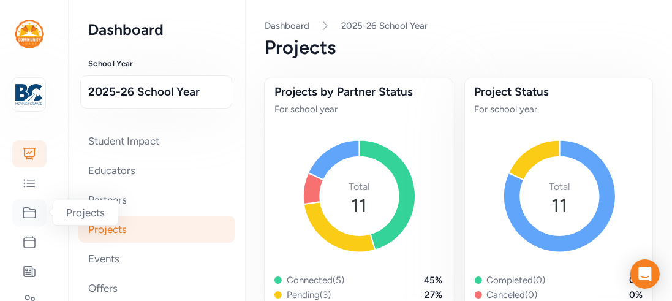
click at [28, 211] on icon at bounding box center [29, 213] width 12 height 10
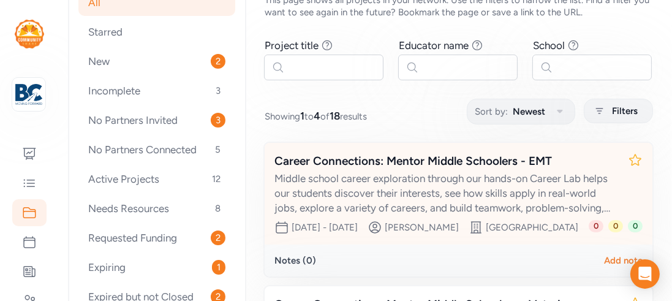
scroll to position [105, 0]
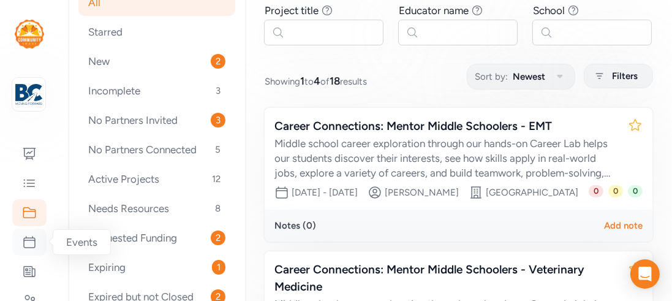
click at [28, 240] on icon at bounding box center [29, 242] width 11 height 11
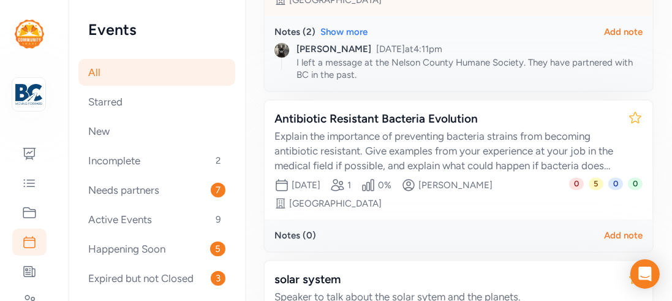
scroll to position [638, 0]
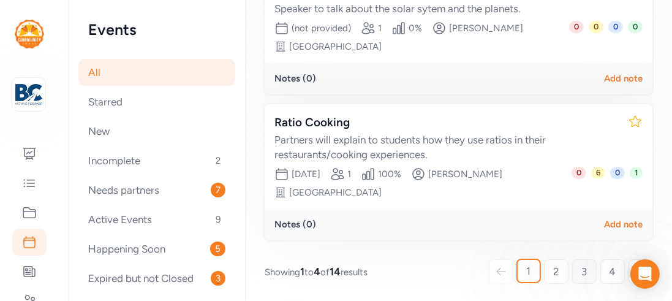
click at [574, 268] on link "3" at bounding box center [584, 271] width 25 height 25
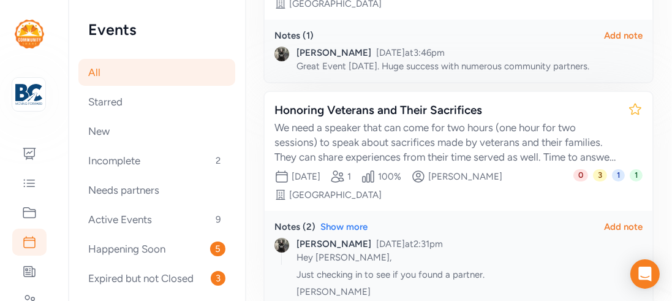
scroll to position [658, 0]
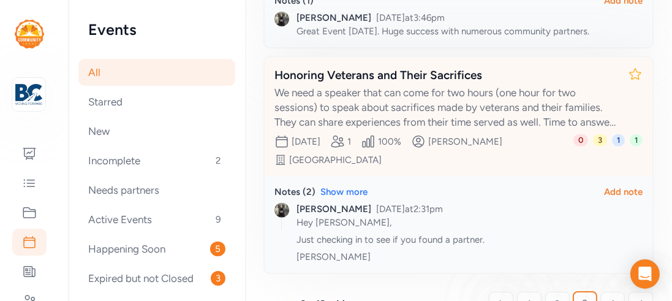
click at [363, 77] on div "Honoring Veterans and Their Sacrifices" at bounding box center [447, 75] width 344 height 17
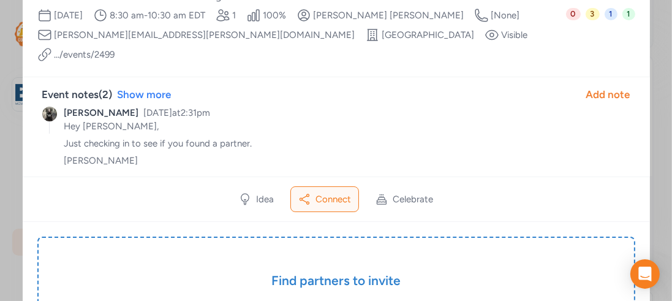
scroll to position [175, 0]
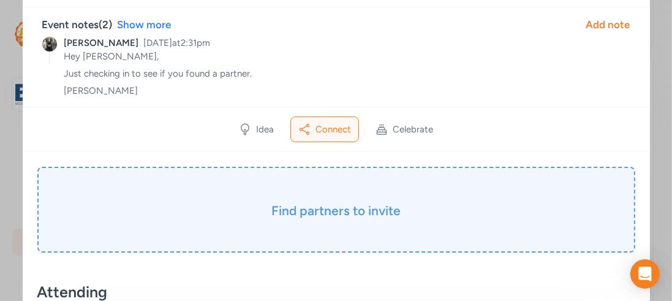
click at [340, 202] on h3 "Find partners to invite" at bounding box center [336, 210] width 537 height 17
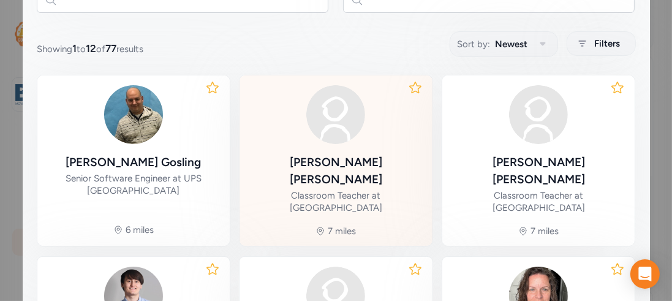
scroll to position [297, 0]
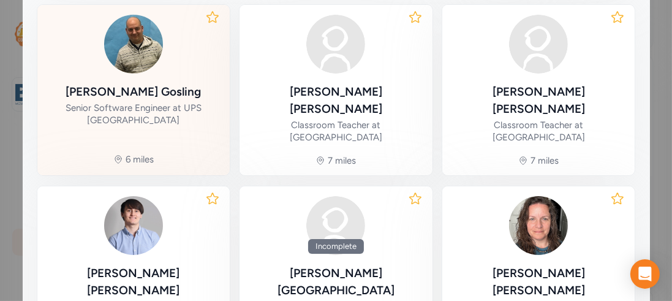
click at [158, 83] on div "Ryan Gosling" at bounding box center [133, 91] width 135 height 17
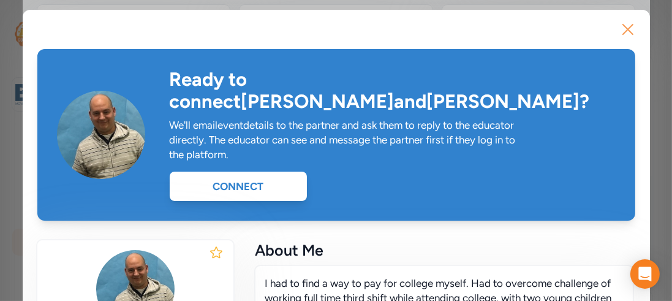
click at [629, 29] on icon "button" at bounding box center [628, 30] width 20 height 20
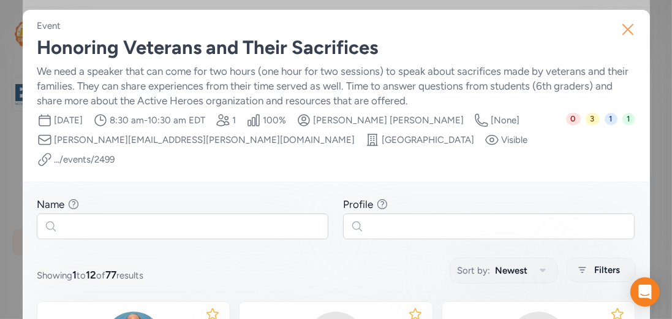
click at [629, 32] on icon "button" at bounding box center [628, 30] width 20 height 20
